Goal: Transaction & Acquisition: Purchase product/service

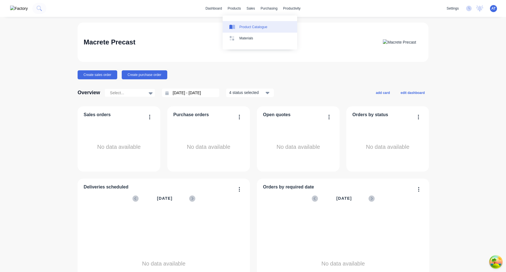
click at [244, 26] on div "Product Catalogue" at bounding box center [253, 26] width 28 height 5
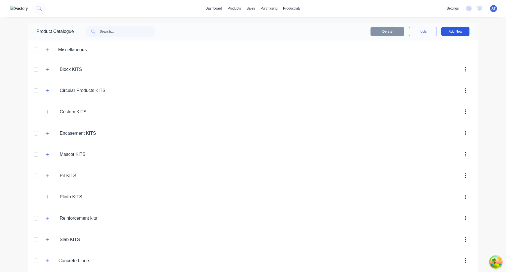
click at [455, 33] on button "Add New" at bounding box center [455, 31] width 28 height 9
click at [431, 56] on div "Product" at bounding box center [442, 57] width 43 height 8
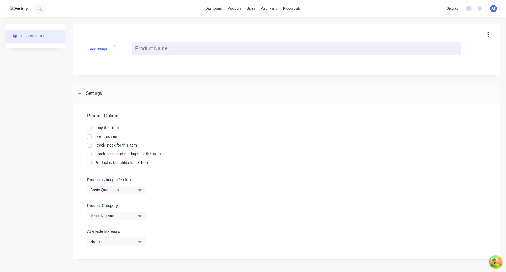
click at [158, 52] on textarea at bounding box center [296, 48] width 328 height 13
type textarea "x"
type textarea "A"
type textarea "x"
type textarea "Ai"
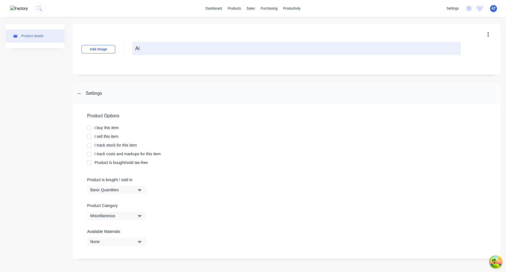
type textarea "x"
type textarea "Aim"
type textarea "x"
type textarea "Aimo"
type textarea "x"
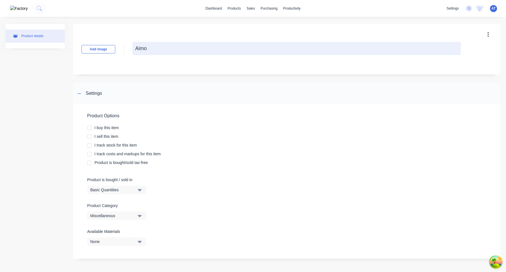
type textarea "Aimon"
type textarea "x"
type textarea "Aimon"
type textarea "x"
type textarea "[PERSON_NAME]"
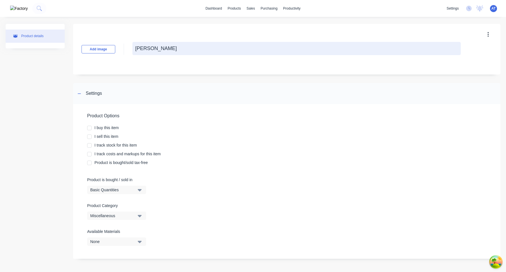
type textarea "x"
type textarea "Aimon Tes"
type textarea "x"
type textarea "Aimon Test"
type textarea "x"
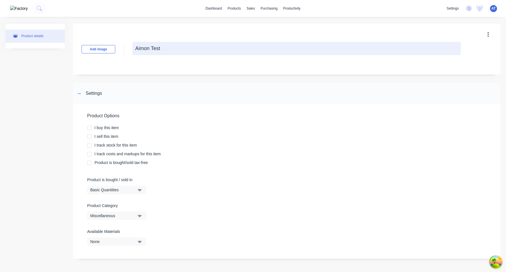
type textarea "Aimon Test"
type textarea "x"
type textarea "Aimon Test C"
type textarea "x"
type textarea "Aimon Test Cr"
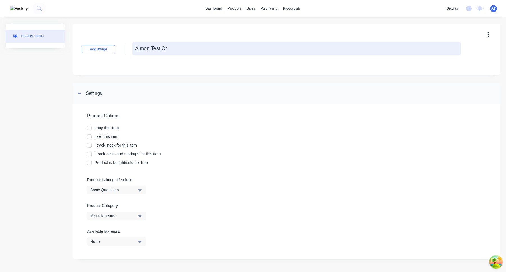
type textarea "x"
type textarea "Aimon Test Cre"
type textarea "x"
type textarea "Aimon Test Crea"
type textarea "x"
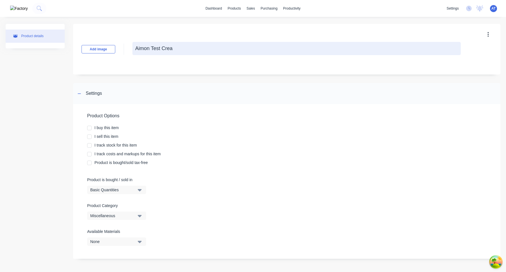
type textarea "Aimon Test Creat"
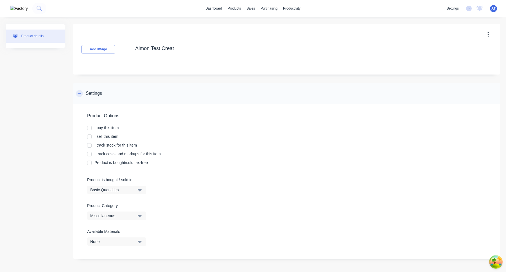
type textarea "x"
type textarea "Aimon Test Create"
type textarea "x"
type textarea "Aimon Test Created"
click at [88, 129] on div at bounding box center [89, 127] width 11 height 11
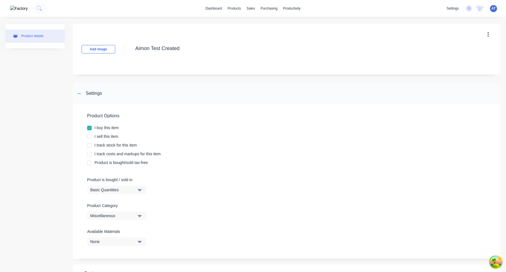
click at [88, 137] on div at bounding box center [89, 136] width 11 height 11
click at [90, 146] on div at bounding box center [89, 145] width 11 height 11
click at [89, 156] on div at bounding box center [89, 153] width 11 height 11
click at [89, 162] on div at bounding box center [89, 162] width 11 height 11
type textarea "x"
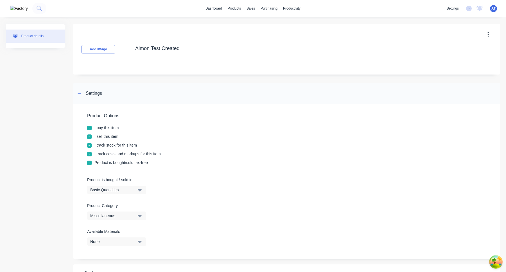
scroll to position [187, 0]
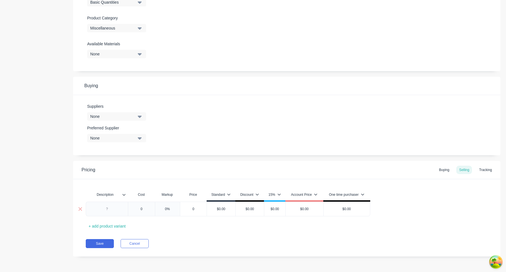
type textarea "Aimon Test Created"
type textarea "x"
type textarea "Aimon Test Created"
click at [107, 210] on div at bounding box center [107, 208] width 28 height 7
click at [335, 202] on div "$0.00" at bounding box center [347, 209] width 46 height 14
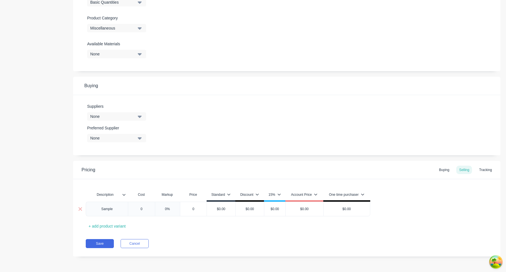
type textarea "x"
type input "$0.00"
type textarea "x"
type input "$0.001"
type textarea "x"
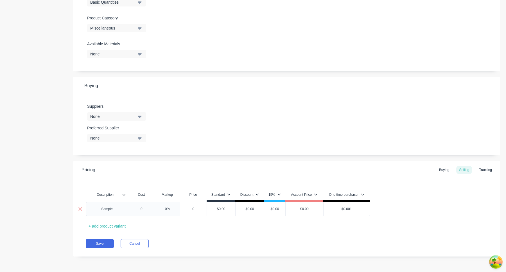
type input "$0.0010"
type textarea "x"
type input "$0.001"
type textarea "x"
type input "$0.00"
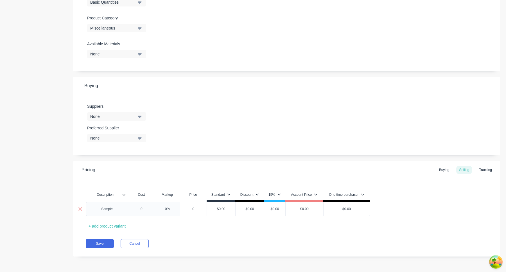
type textarea "x"
type input "$0.0"
type textarea "x"
type input "$0."
type textarea "x"
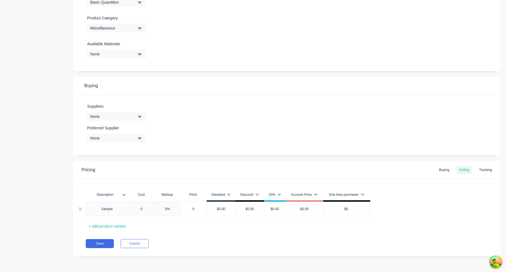
type input "$0"
type textarea "x"
type input "$"
type textarea "x"
type input "$1"
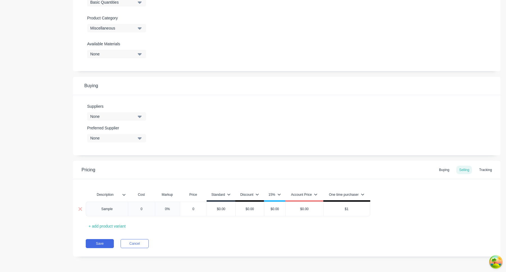
type textarea "x"
type input "$10"
type textarea "x"
type input "$100"
click at [281, 241] on div "Save Cancel" at bounding box center [293, 243] width 415 height 9
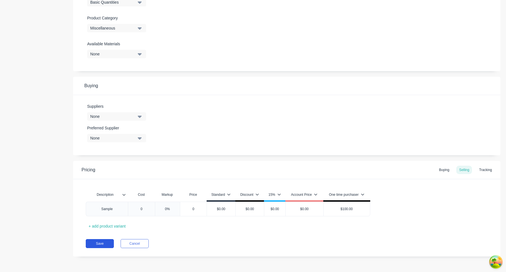
click at [97, 248] on button "Save" at bounding box center [100, 243] width 28 height 9
type textarea "x"
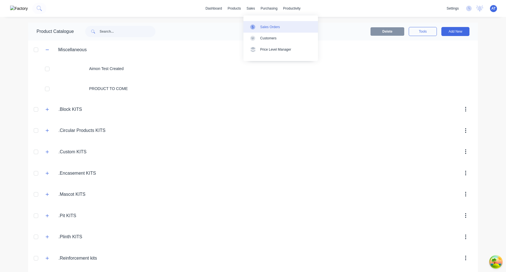
click at [268, 26] on div "Sales Orders" at bounding box center [270, 26] width 20 height 5
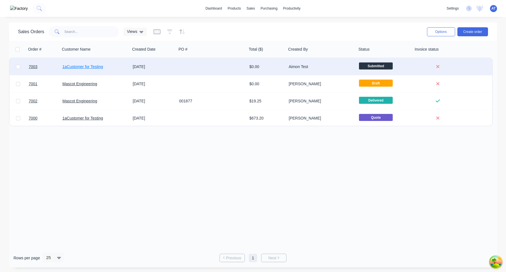
click at [85, 68] on link "1aCustomer for Testing" at bounding box center [82, 66] width 40 height 4
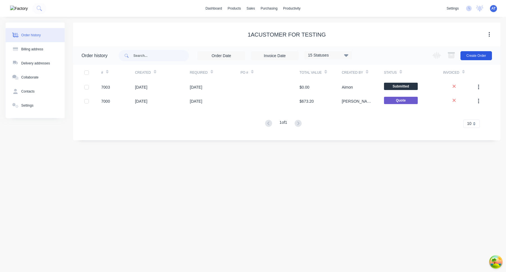
click at [487, 54] on button "Create Order" at bounding box center [475, 55] width 31 height 9
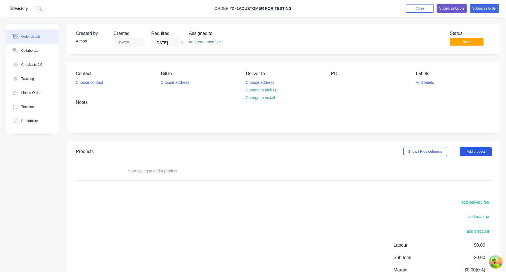
click at [480, 148] on button "Add product" at bounding box center [476, 151] width 32 height 9
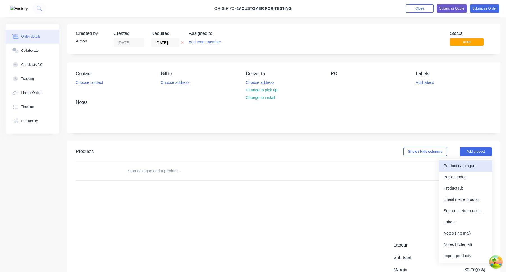
click at [469, 164] on div "Product catalogue" at bounding box center [465, 166] width 43 height 8
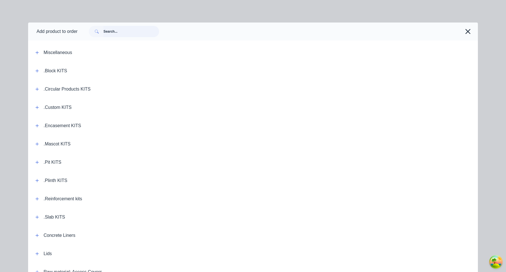
click at [140, 30] on input "text" at bounding box center [131, 31] width 56 height 11
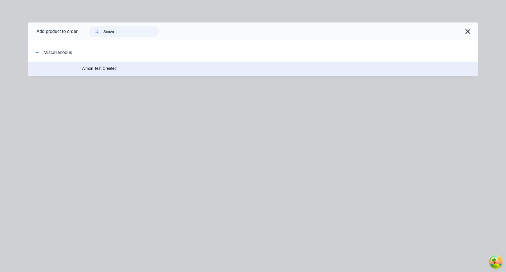
type input "Aimon"
click at [100, 64] on td "Aimon Test Created" at bounding box center [280, 69] width 396 height 14
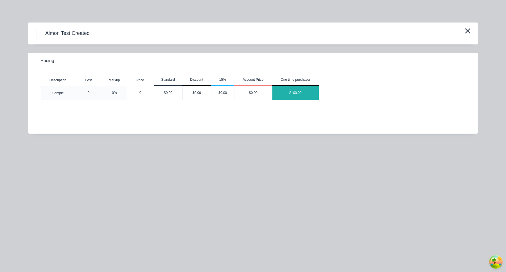
click at [299, 90] on div "$100.00" at bounding box center [295, 93] width 46 height 14
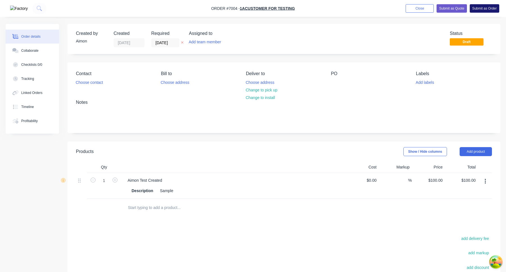
click at [483, 10] on button "Submit as Order" at bounding box center [485, 8] width 30 height 8
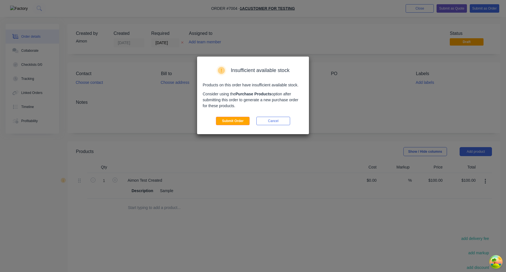
click at [240, 125] on div "Insufficient available stock Products on this order have insufficient available…" at bounding box center [253, 95] width 112 height 78
click at [239, 120] on button "Submit Order" at bounding box center [233, 121] width 34 height 8
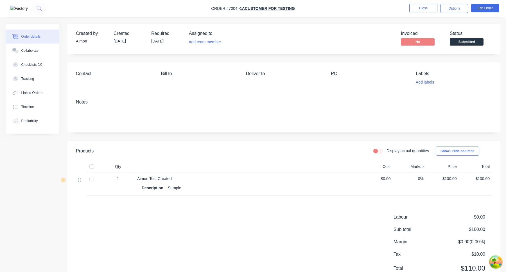
scroll to position [24, 0]
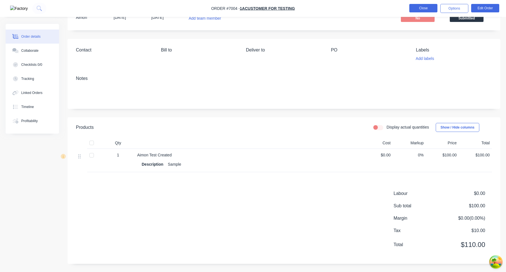
click at [427, 8] on button "Close" at bounding box center [423, 8] width 28 height 8
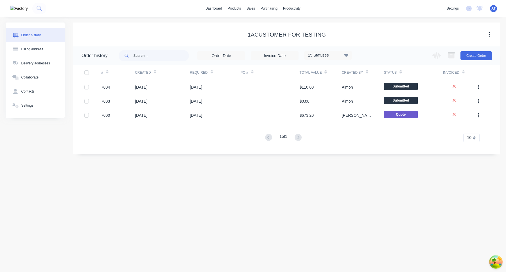
click at [493, 10] on span "AT" at bounding box center [493, 8] width 4 height 5
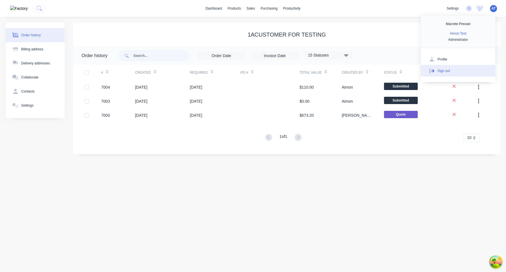
click at [473, 71] on button "Sign out" at bounding box center [458, 70] width 74 height 11
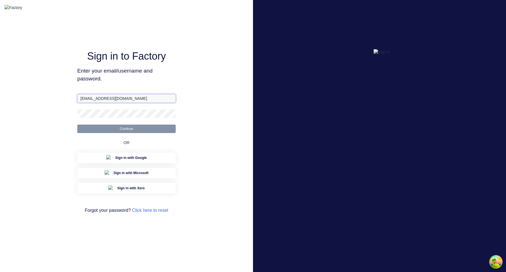
click at [118, 103] on input "aimon@factory.app" at bounding box center [126, 98] width 98 height 8
click at [92, 103] on input "aimon@factory.app" at bounding box center [126, 98] width 98 height 8
type input "aimon+1@xero.factory.app"
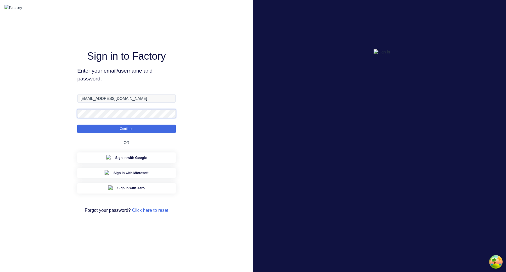
click at [77, 125] on button "Continue" at bounding box center [126, 129] width 98 height 8
